Goal: Information Seeking & Learning: Learn about a topic

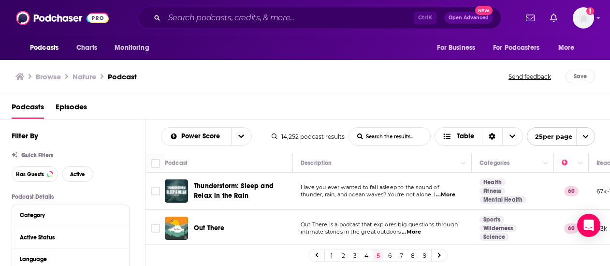
scroll to position [866, 0]
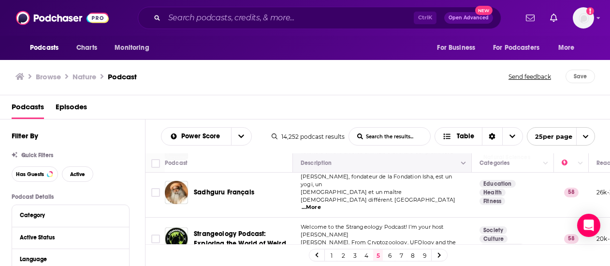
drag, startPoint x: 393, startPoint y: 251, endPoint x: 419, endPoint y: 159, distance: 95.9
click at [393, 251] on link "6" at bounding box center [390, 256] width 10 height 12
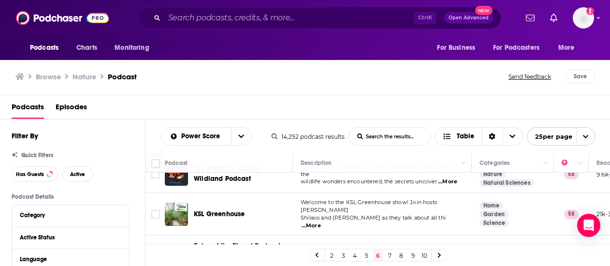
scroll to position [145, 0]
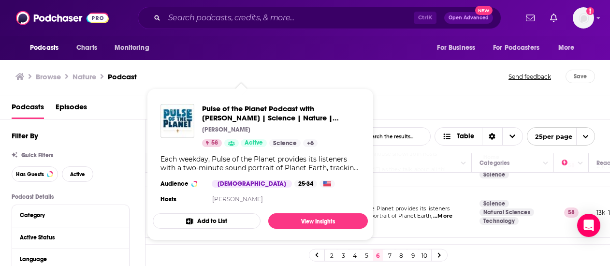
drag, startPoint x: 261, startPoint y: 204, endPoint x: 196, endPoint y: 159, distance: 78.6
click at [196, 159] on div "Each weekday, Pulse of the Planet provides its listeners with a two-minute soun…" at bounding box center [261, 163] width 200 height 17
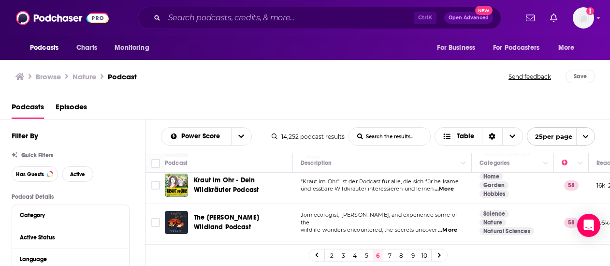
scroll to position [0, 0]
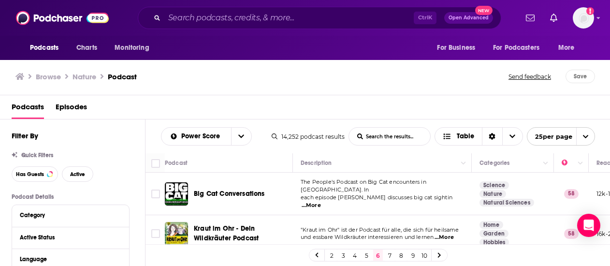
click at [321, 202] on span "...More" at bounding box center [311, 206] width 19 height 8
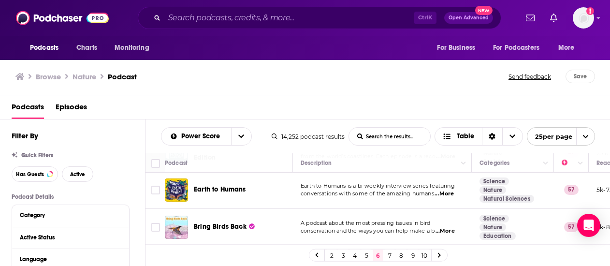
scroll to position [580, 0]
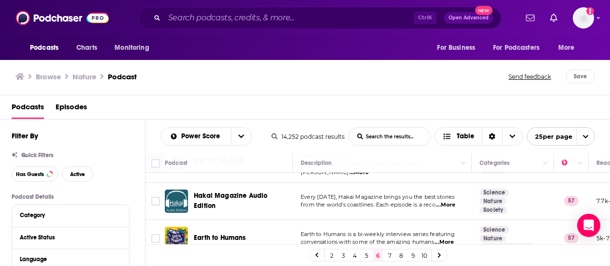
click at [452, 238] on span "...More" at bounding box center [444, 242] width 19 height 8
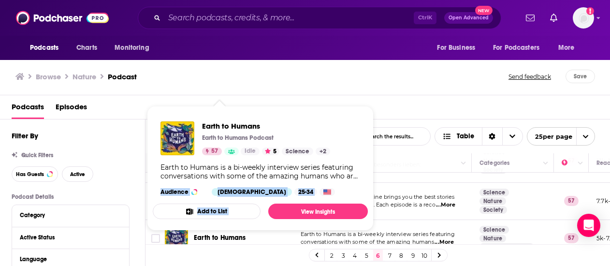
drag, startPoint x: 203, startPoint y: 216, endPoint x: 312, endPoint y: 187, distance: 113.1
click at [312, 187] on span "Earth to Humans Earth to Humans Podcast 57 Idle 5 Science + 2 Earth to Humans i…" at bounding box center [260, 168] width 215 height 109
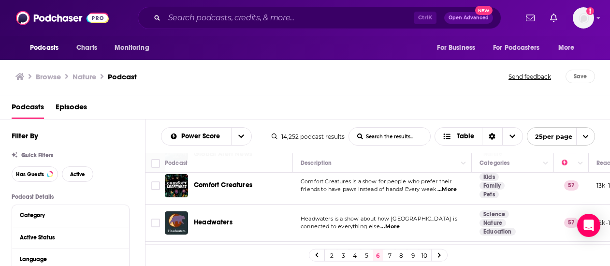
scroll to position [872, 0]
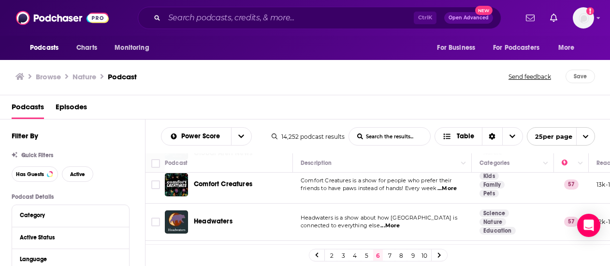
click at [390, 252] on link "7" at bounding box center [390, 256] width 10 height 12
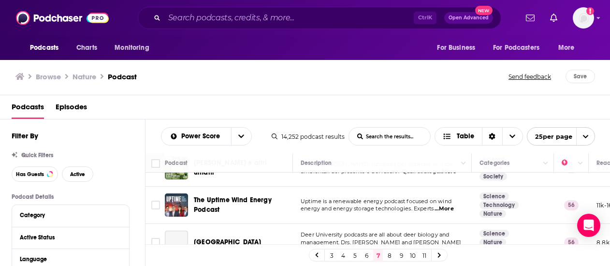
scroll to position [339, 0]
